Goal: Task Accomplishment & Management: Manage account settings

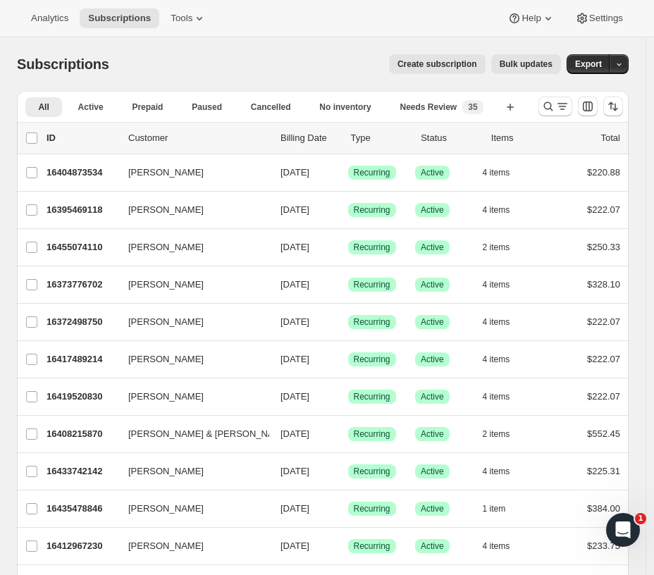
click at [599, 18] on span "Settings" at bounding box center [606, 18] width 34 height 11
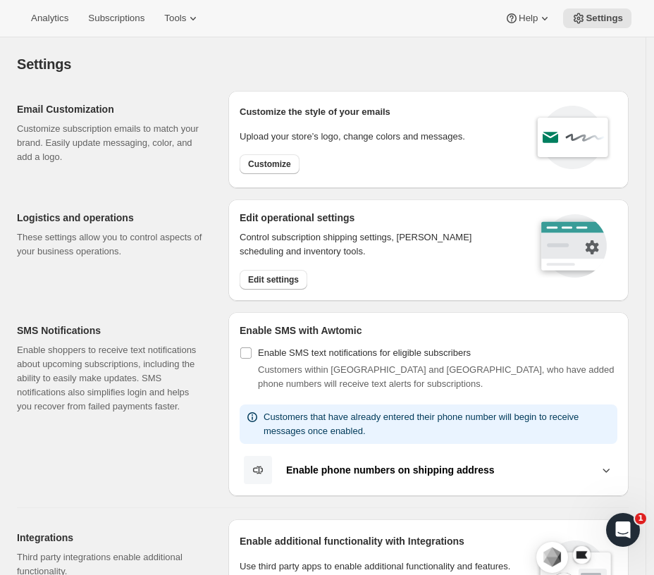
drag, startPoint x: 128, startPoint y: 261, endPoint x: 501, endPoint y: 68, distance: 420.6
click at [501, 68] on div "Settings" at bounding box center [323, 64] width 612 height 20
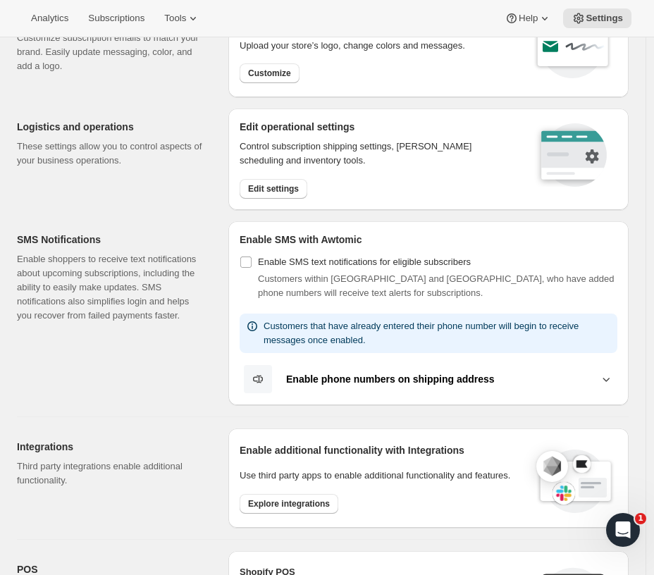
scroll to position [64, 0]
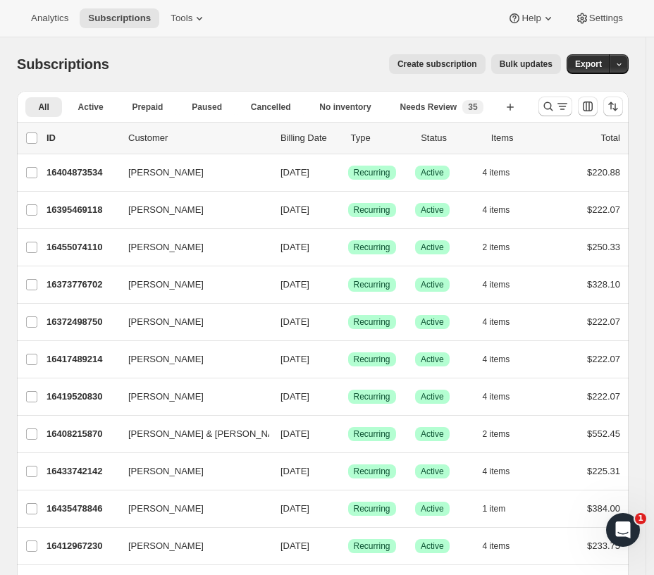
click at [162, 22] on button "Tools" at bounding box center [188, 18] width 53 height 20
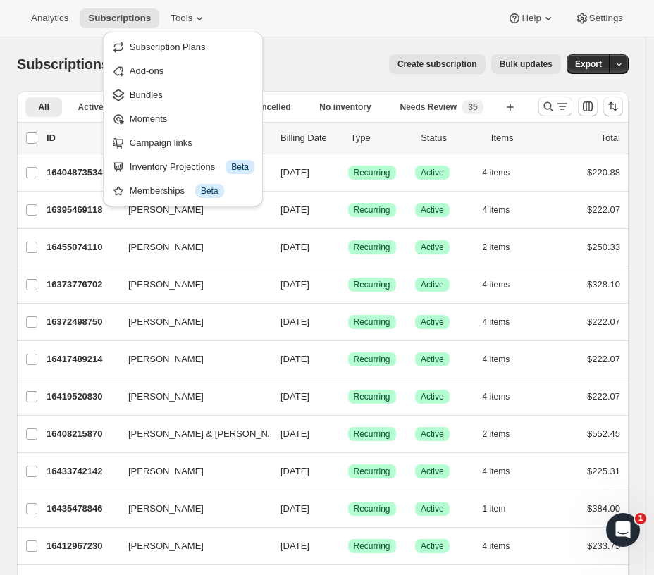
drag, startPoint x: 361, startPoint y: 68, endPoint x: 393, endPoint y: 48, distance: 37.4
click at [363, 66] on div "Create subscription Bulk updates" at bounding box center [343, 64] width 435 height 20
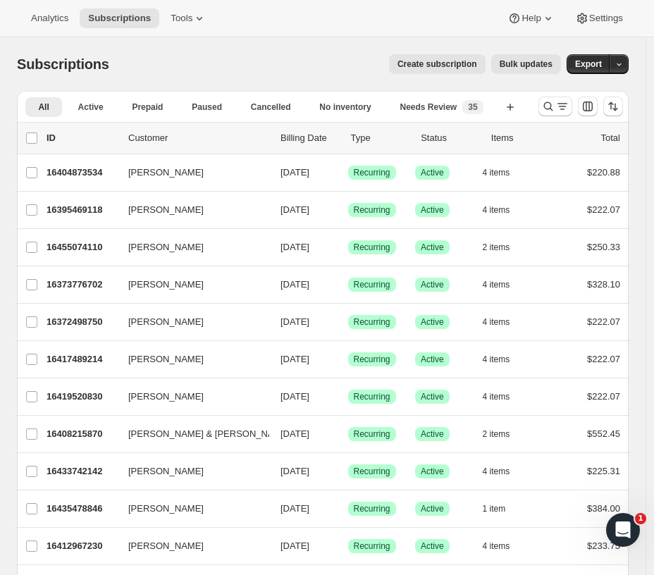
click at [625, 13] on button "Settings" at bounding box center [599, 18] width 65 height 20
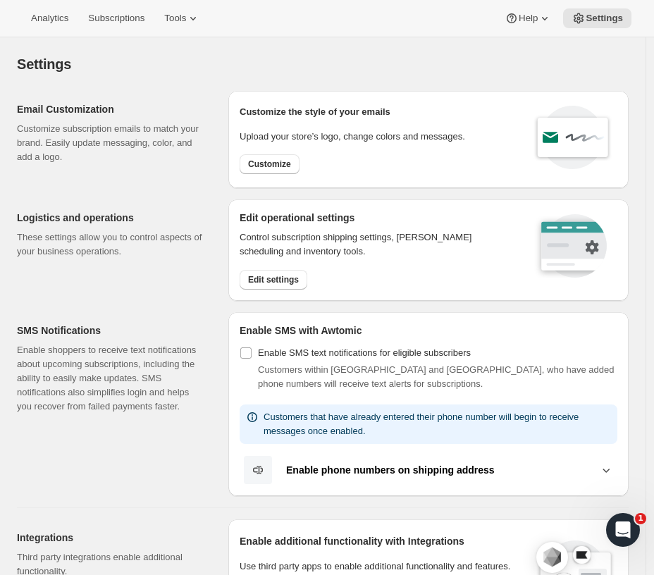
click at [289, 277] on span "Edit settings" at bounding box center [273, 279] width 51 height 11
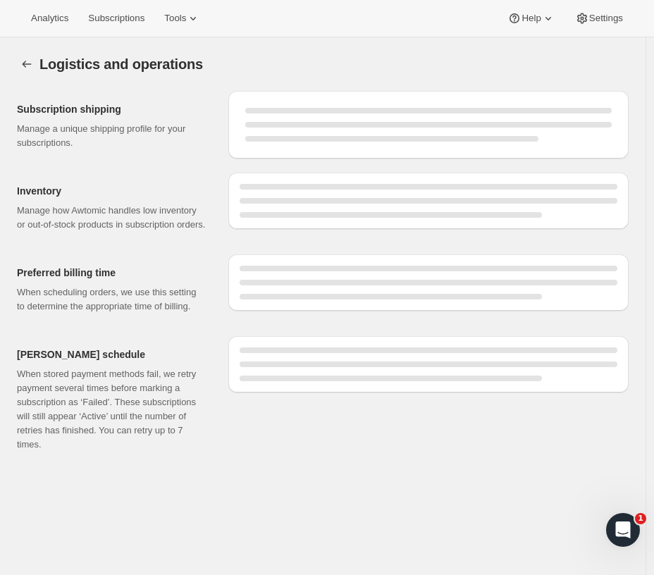
select select "08:00"
select select "PM"
select select "DAY"
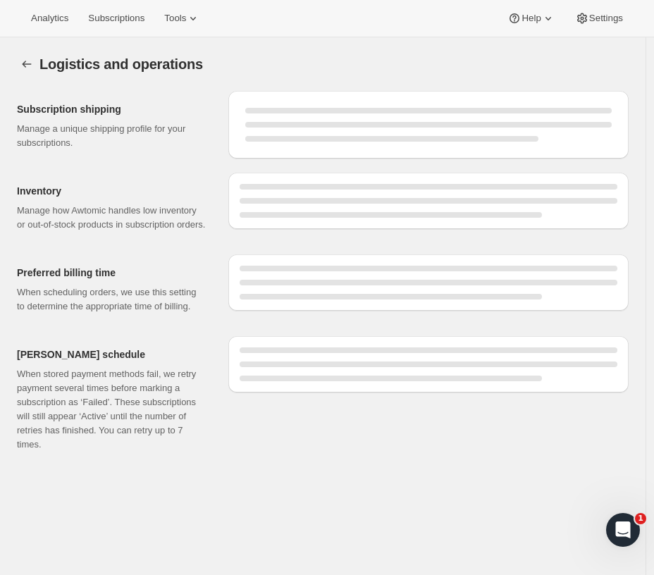
select select "DAY"
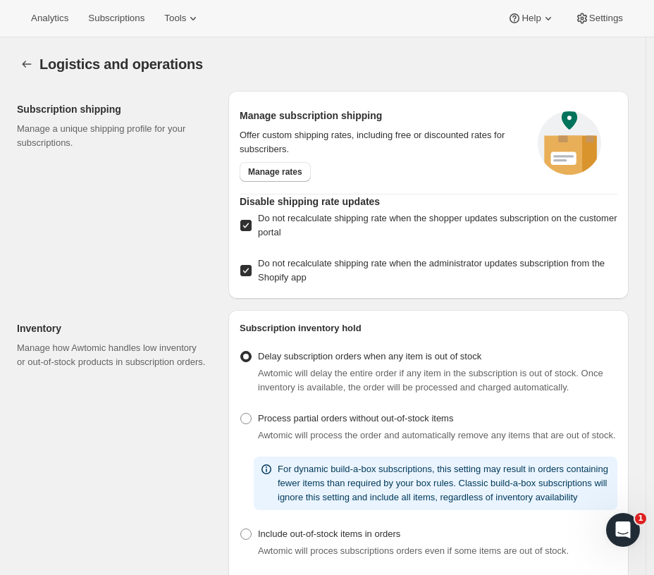
click at [272, 173] on span "Manage rates" at bounding box center [275, 171] width 54 height 11
